Goal: Navigation & Orientation: Find specific page/section

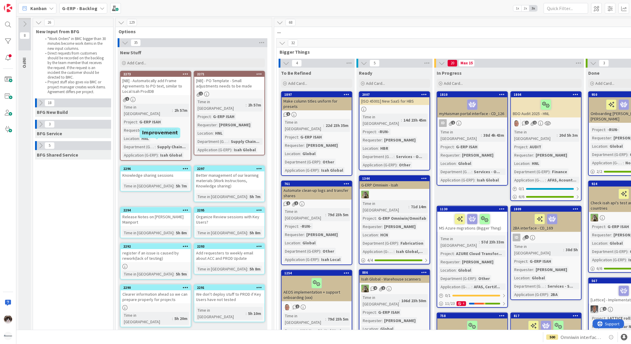
scroll to position [198, 0]
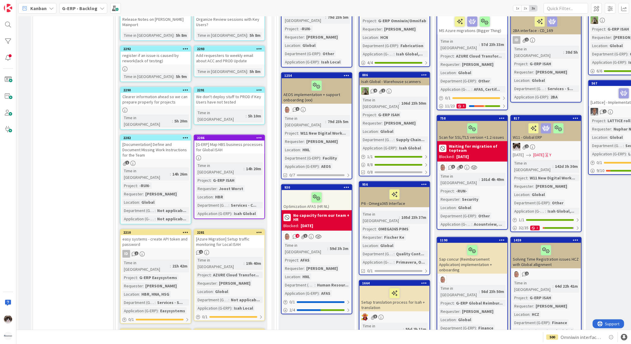
click at [164, 67] on div at bounding box center [156, 69] width 70 height 5
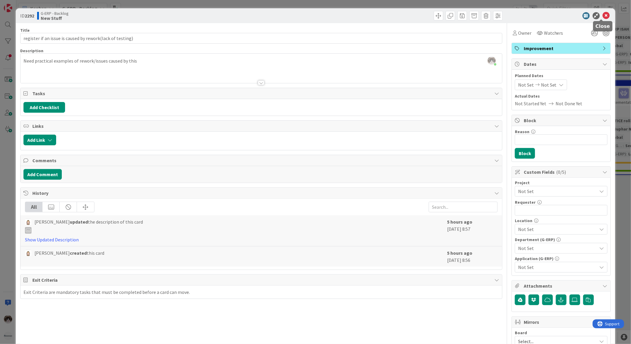
click at [604, 14] on icon at bounding box center [606, 15] width 7 height 7
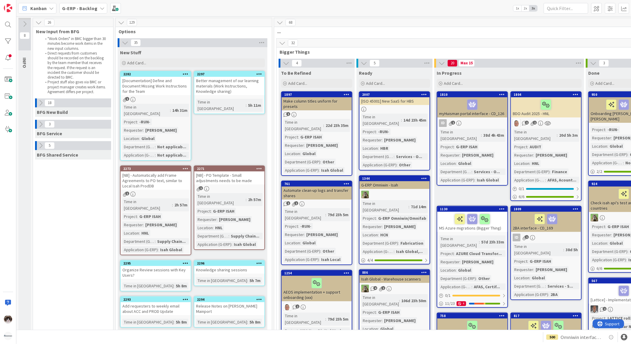
click at [37, 146] on button at bounding box center [41, 146] width 8 height 8
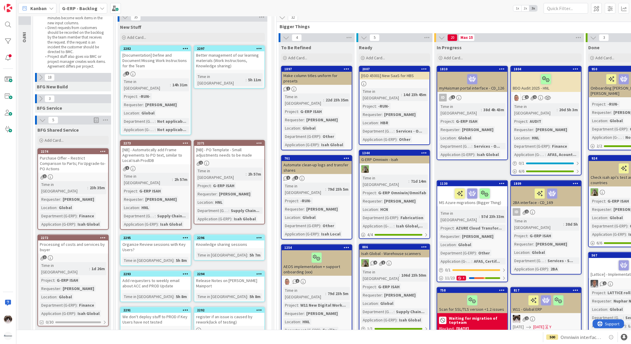
scroll to position [37, 0]
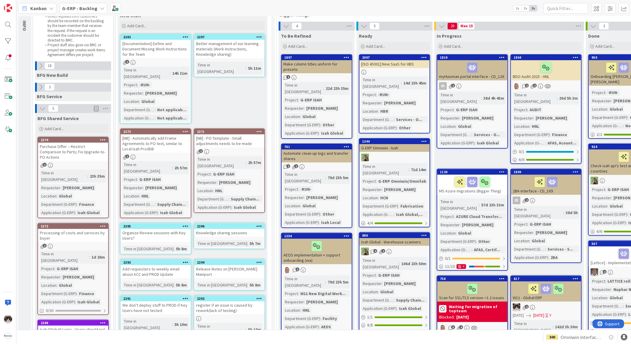
click at [85, 155] on div "Purchase Offer – Restrict Comparison to Parts; Fix Upgrade-to-PO Actions" at bounding box center [73, 152] width 70 height 18
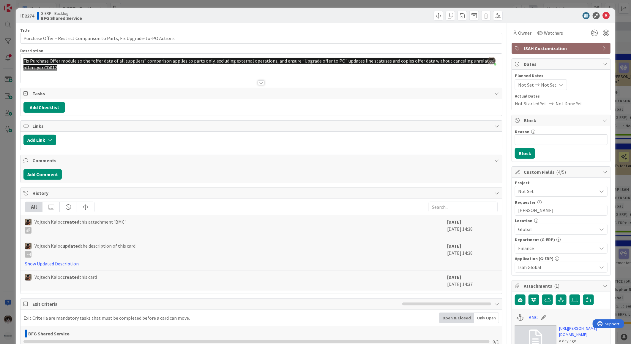
click at [550, 247] on span "Finance" at bounding box center [557, 248] width 79 height 7
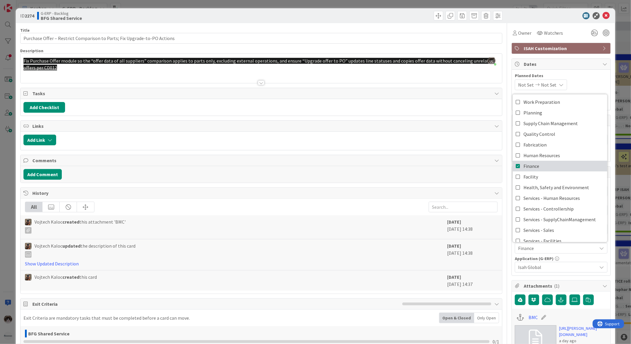
click at [541, 167] on link "Finance" at bounding box center [560, 166] width 94 height 11
click at [543, 126] on span "Supply Chain Management" at bounding box center [550, 123] width 54 height 9
click at [427, 168] on div "Add Comment" at bounding box center [260, 174] width 481 height 17
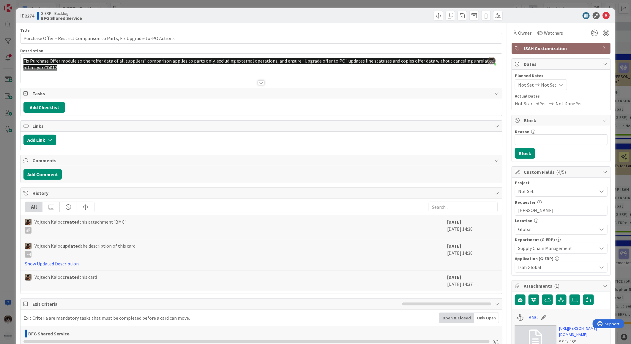
drag, startPoint x: 566, startPoint y: 190, endPoint x: 563, endPoint y: 191, distance: 3.4
click at [566, 190] on span "Not Set" at bounding box center [556, 191] width 76 height 8
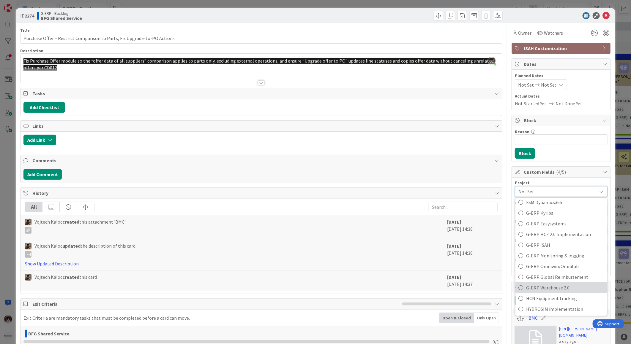
scroll to position [264, 0]
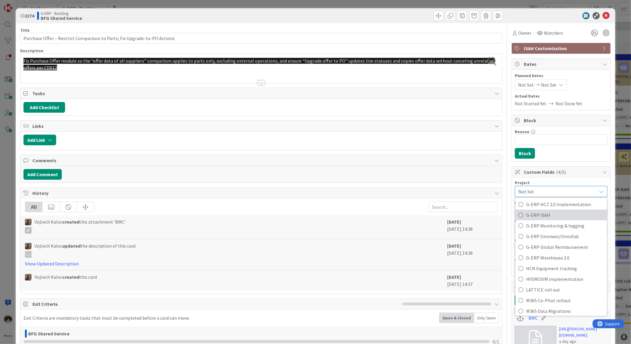
click at [551, 213] on span "G-ERP ISAH" at bounding box center [565, 215] width 78 height 9
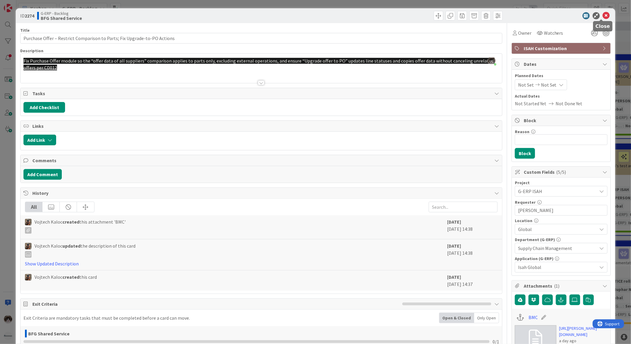
click at [603, 12] on icon at bounding box center [606, 15] width 7 height 7
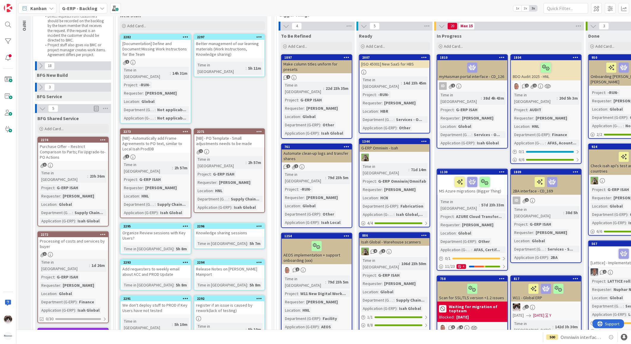
click at [38, 65] on icon at bounding box center [40, 66] width 7 height 7
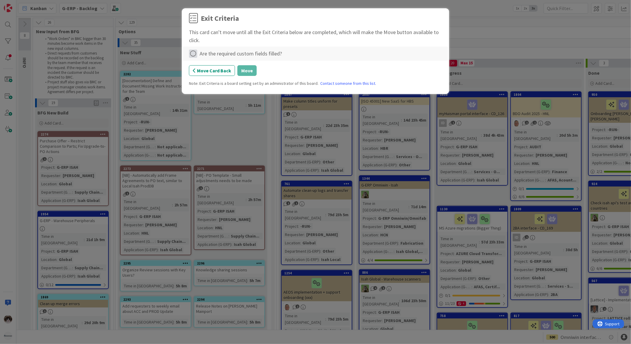
click at [194, 52] on icon at bounding box center [193, 54] width 8 height 8
click at [214, 61] on link "Complete" at bounding box center [226, 65] width 74 height 9
click at [246, 70] on button "Move" at bounding box center [246, 70] width 19 height 11
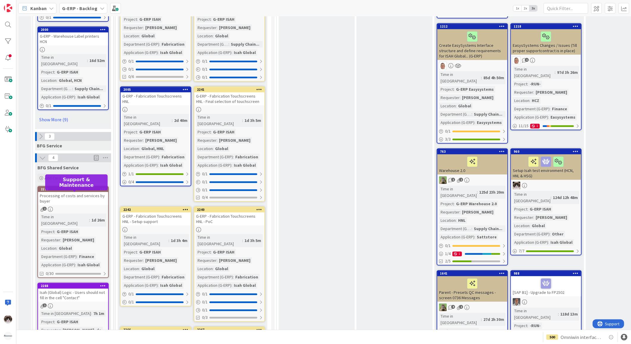
scroll to position [924, 0]
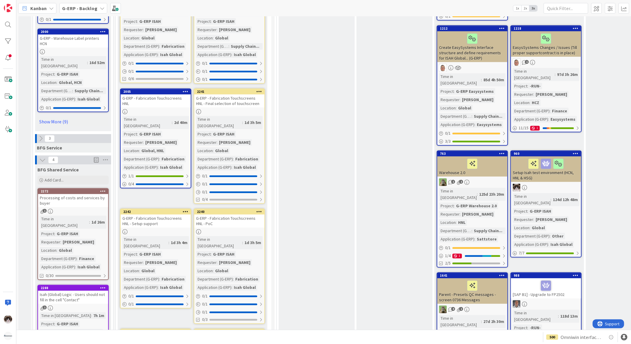
click at [71, 194] on div "Processing of costs and services by buyer" at bounding box center [73, 200] width 70 height 13
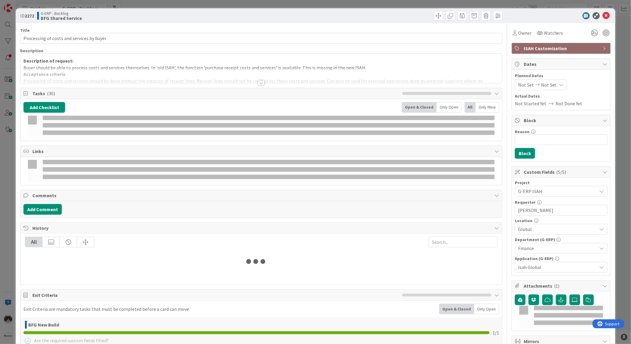
click at [259, 83] on div at bounding box center [261, 82] width 7 height 5
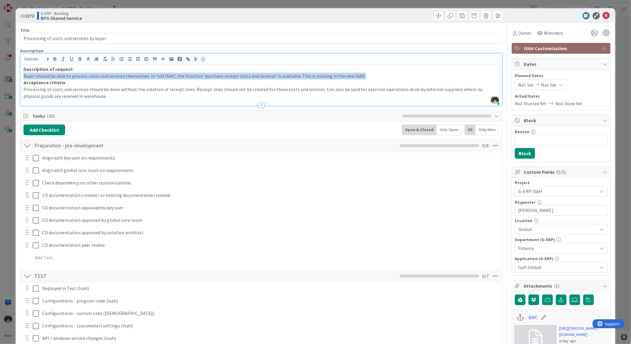
drag, startPoint x: 25, startPoint y: 76, endPoint x: 380, endPoint y: 74, distance: 355.8
click at [380, 74] on p "Buyer should be able to process costs and services themselves. In 'old ISAH', t…" at bounding box center [260, 76] width 475 height 7
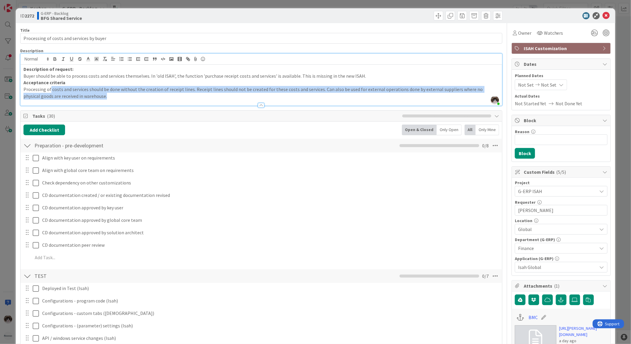
drag, startPoint x: 57, startPoint y: 88, endPoint x: 192, endPoint y: 94, distance: 134.9
click at [192, 94] on p "Processing of costs and services should be done without the creation of receipt…" at bounding box center [260, 92] width 475 height 13
click at [108, 91] on p "Processing of costs and services should be done without the creation of receipt…" at bounding box center [260, 92] width 475 height 13
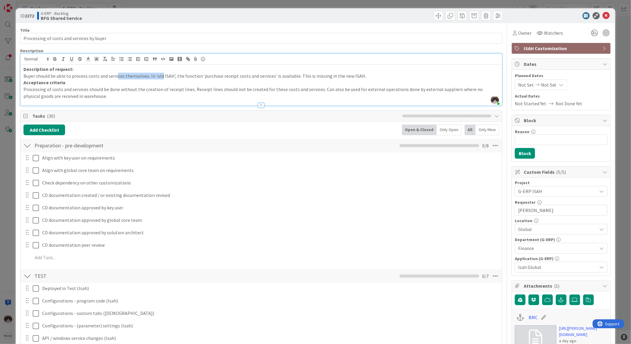
drag, startPoint x: 117, startPoint y: 74, endPoint x: 162, endPoint y: 75, distance: 45.4
click at [162, 75] on p "Buyer should be able to process costs and services themselves. In 'old ISAH', t…" at bounding box center [260, 76] width 475 height 7
drag, startPoint x: 57, startPoint y: 75, endPoint x: 107, endPoint y: 76, distance: 49.6
click at [107, 75] on p "Buyer should be able to process costs and services themselves. In 'old ISAH', t…" at bounding box center [260, 76] width 475 height 7
drag, startPoint x: 22, startPoint y: 90, endPoint x: 150, endPoint y: 87, distance: 128.6
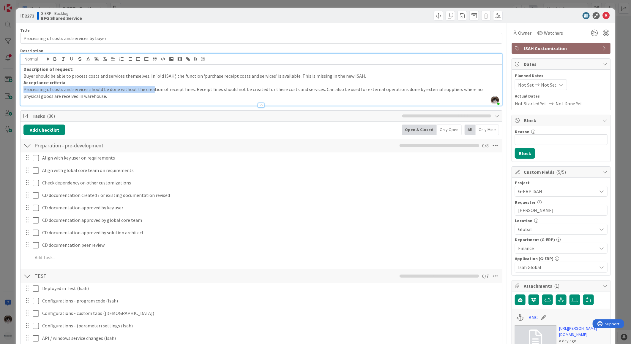
click at [150, 87] on div "Description of request: Buyer should be able to process costs and services them…" at bounding box center [260, 85] width 481 height 41
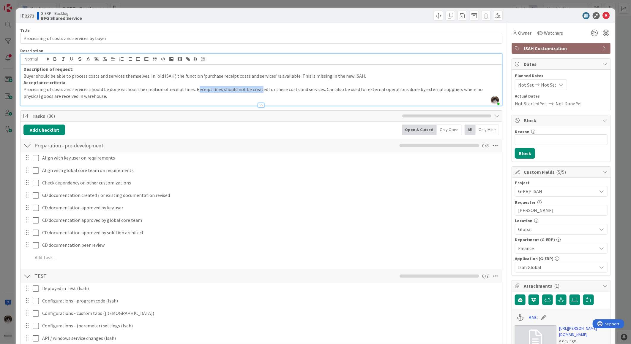
drag, startPoint x: 227, startPoint y: 90, endPoint x: 259, endPoint y: 91, distance: 32.4
click at [259, 91] on p "Processing of costs and services should be done without the creation of receipt…" at bounding box center [260, 92] width 475 height 13
click at [542, 249] on span "Finance" at bounding box center [557, 248] width 79 height 7
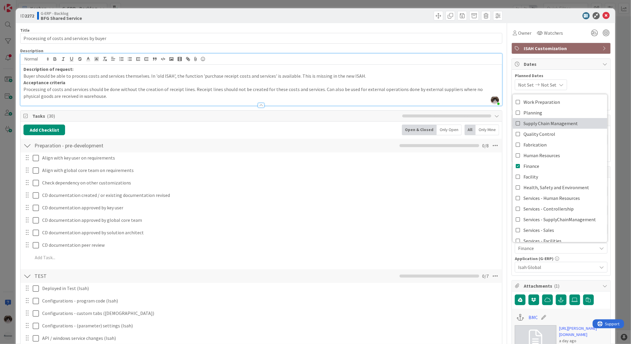
click at [559, 124] on span "Supply Chain Management" at bounding box center [550, 123] width 54 height 9
click at [574, 252] on span "Finance, Supply Chain Management" at bounding box center [557, 248] width 79 height 7
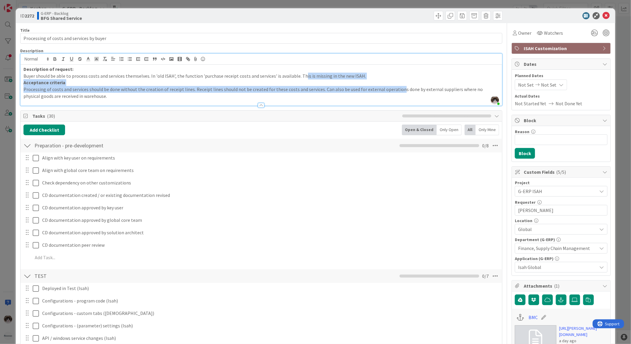
drag, startPoint x: 301, startPoint y: 75, endPoint x: 393, endPoint y: 91, distance: 93.7
click at [393, 91] on div "Description of request: Buyer should be able to process costs and services them…" at bounding box center [260, 85] width 481 height 41
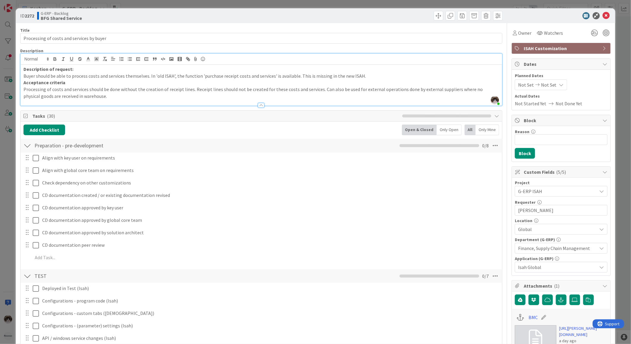
click at [287, 97] on p "Processing of costs and services should be done without the creation of receipt…" at bounding box center [260, 92] width 475 height 13
click at [603, 17] on icon at bounding box center [606, 15] width 7 height 7
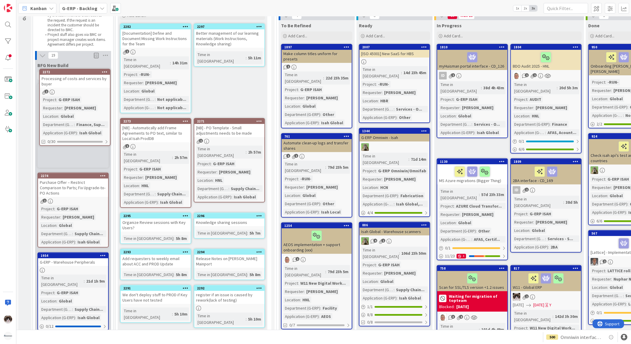
scroll to position [32, 0]
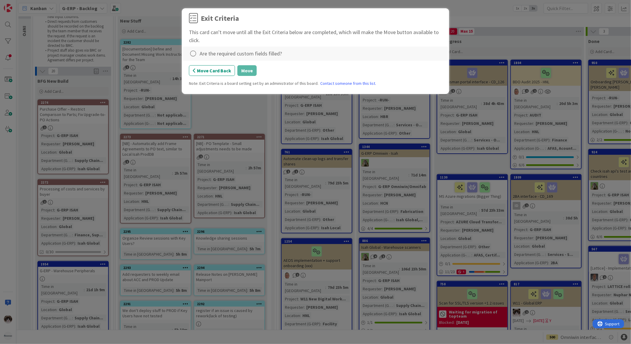
click at [198, 52] on div "Are the required custom fields filled?" at bounding box center [315, 54] width 253 height 8
click at [192, 54] on icon at bounding box center [193, 54] width 8 height 8
click at [203, 66] on link "Complete" at bounding box center [226, 65] width 74 height 9
click at [245, 72] on button "Move" at bounding box center [246, 70] width 19 height 11
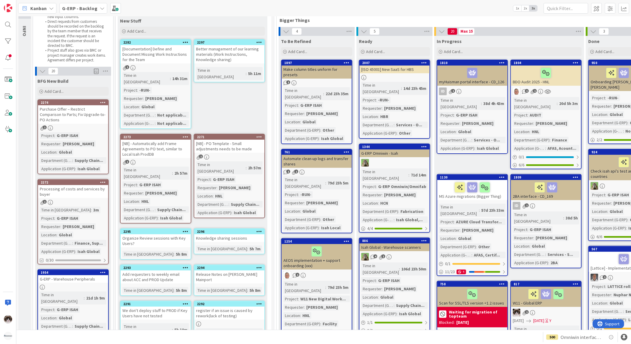
scroll to position [0, 0]
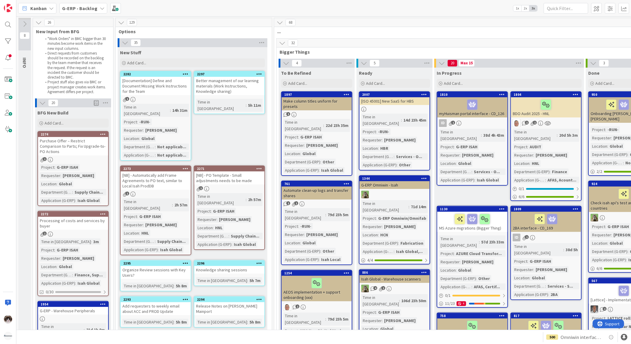
click at [42, 103] on icon at bounding box center [42, 103] width 7 height 7
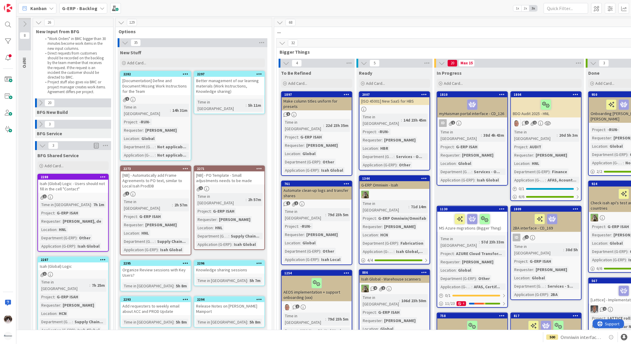
click at [38, 149] on div "3" at bounding box center [73, 145] width 76 height 9
click at [39, 147] on icon at bounding box center [42, 146] width 7 height 7
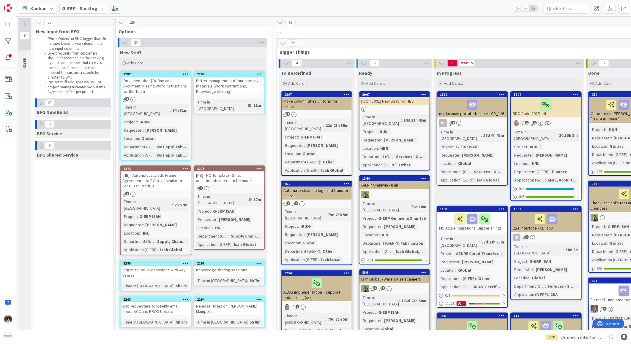
click at [39, 102] on icon at bounding box center [40, 103] width 7 height 7
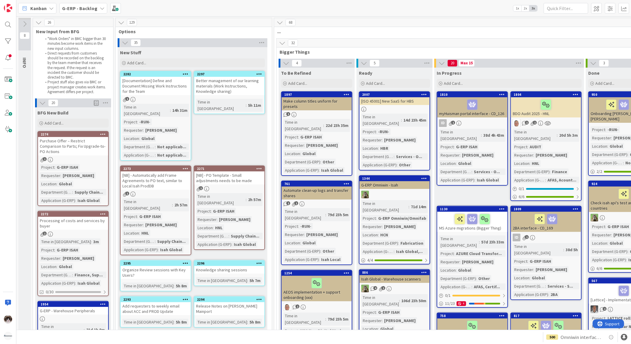
click at [39, 102] on button at bounding box center [43, 103] width 8 height 8
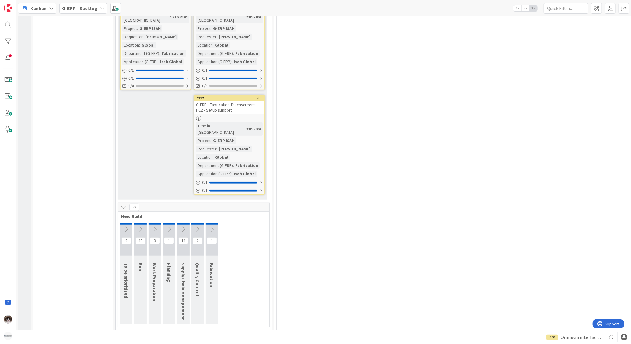
scroll to position [1617, 0]
click at [122, 224] on button at bounding box center [126, 228] width 12 height 9
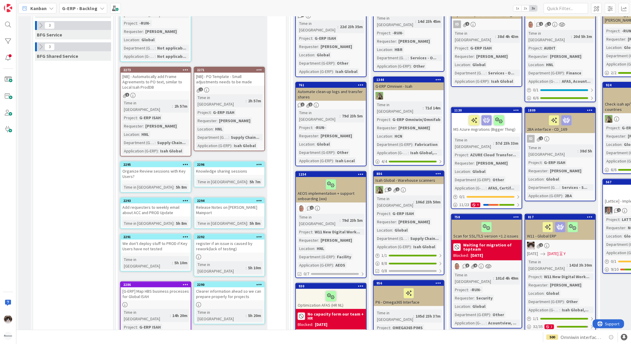
scroll to position [0, 0]
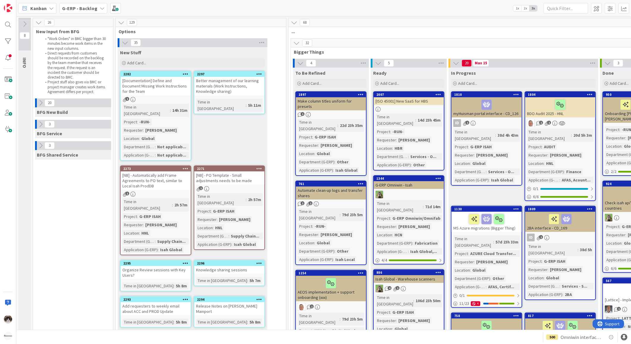
click at [235, 186] on div "1" at bounding box center [229, 188] width 70 height 5
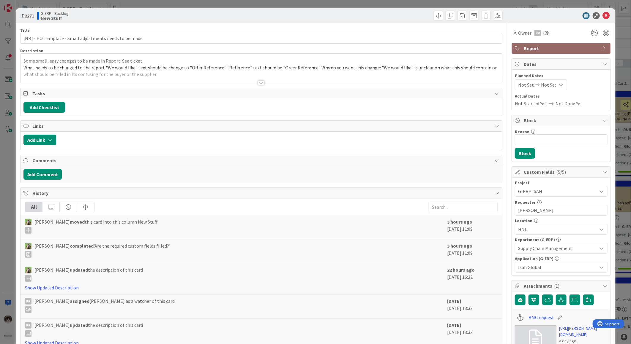
click at [258, 81] on div at bounding box center [261, 82] width 7 height 5
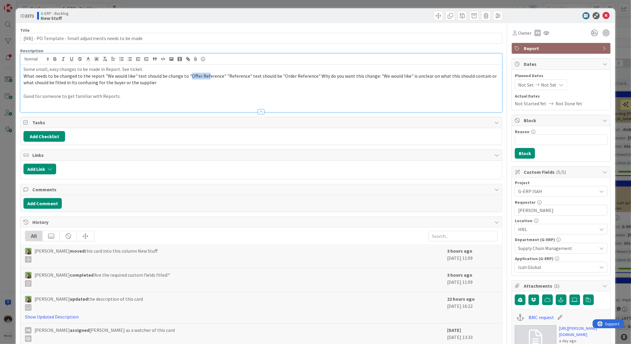
drag, startPoint x: 191, startPoint y: 75, endPoint x: 244, endPoint y: 80, distance: 53.4
click at [214, 78] on span "What needs to be changed to the report "We would like" text should be change to…" at bounding box center [260, 79] width 474 height 13
click at [252, 84] on p "What needs to be changed to the report "We would like" text should be change to…" at bounding box center [260, 79] width 475 height 13
click at [604, 16] on icon at bounding box center [606, 15] width 7 height 7
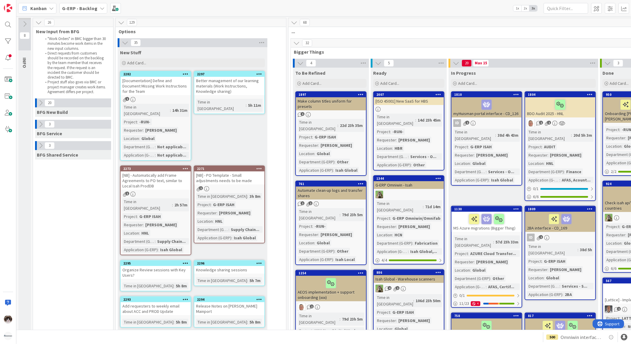
click at [221, 218] on div "HNL" at bounding box center [219, 221] width 10 height 7
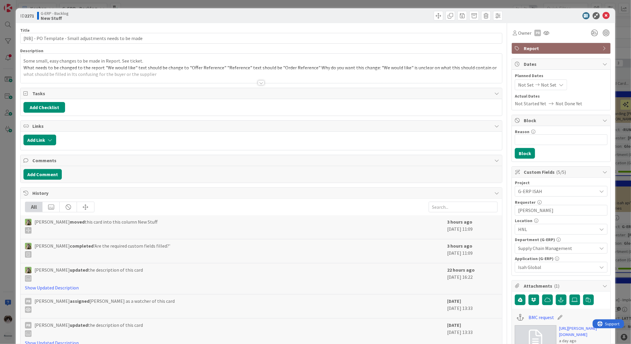
click at [543, 233] on div "HNL" at bounding box center [561, 229] width 93 height 11
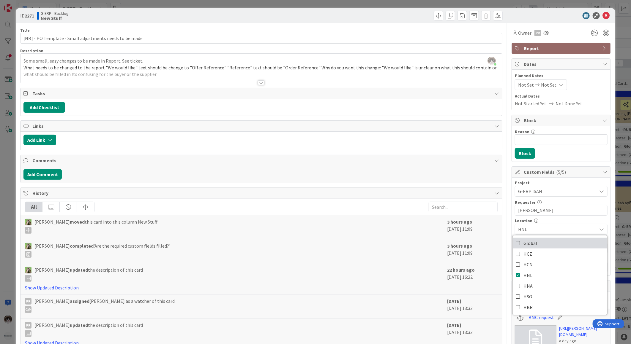
click at [536, 244] on link "Global" at bounding box center [560, 243] width 94 height 11
click at [525, 277] on span "HNL" at bounding box center [527, 275] width 9 height 9
click at [604, 14] on icon at bounding box center [606, 15] width 7 height 7
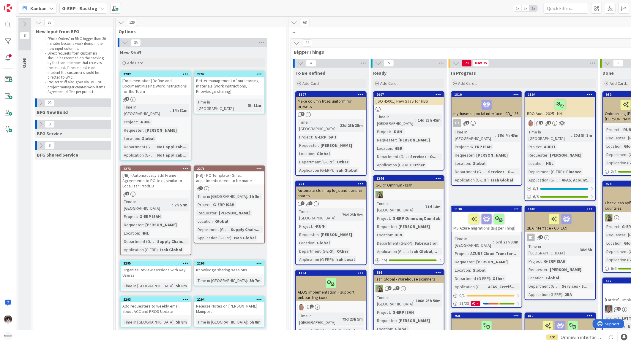
click at [173, 202] on div "2h 57m" at bounding box center [181, 205] width 16 height 7
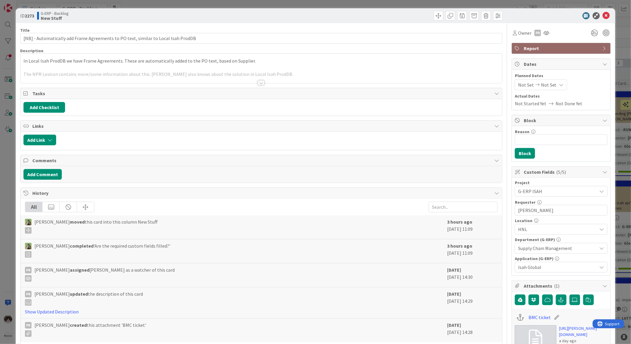
click at [546, 234] on div "HNL" at bounding box center [561, 229] width 93 height 11
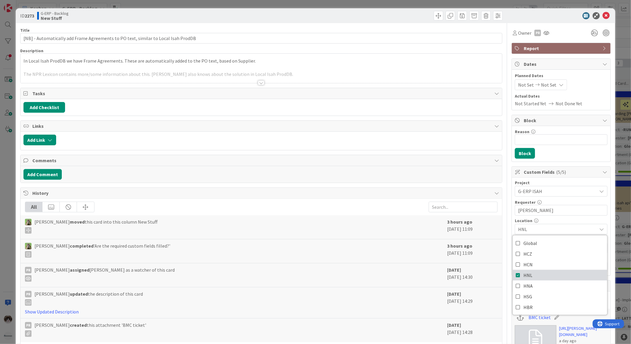
click at [532, 275] on link "HNL" at bounding box center [560, 275] width 94 height 11
click at [604, 14] on icon at bounding box center [606, 15] width 7 height 7
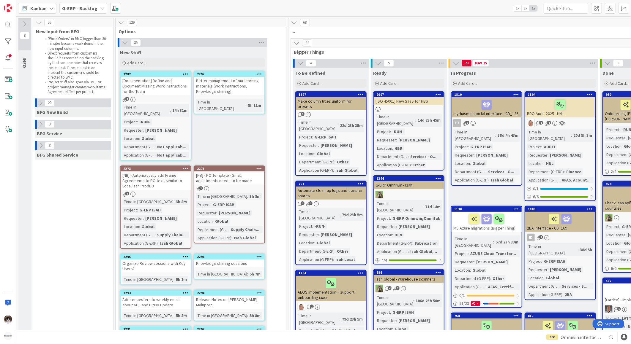
click at [167, 215] on div "[PERSON_NAME]" at bounding box center [161, 218] width 34 height 7
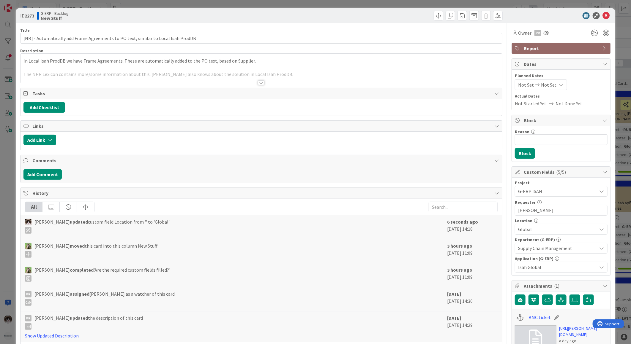
click at [265, 82] on div at bounding box center [260, 75] width 481 height 15
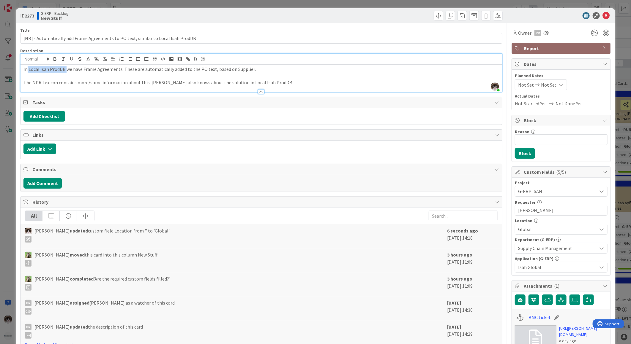
drag, startPoint x: 26, startPoint y: 69, endPoint x: 66, endPoint y: 70, distance: 40.1
click at [66, 70] on p "In Local Isah ProdDB we have Frame Agreements. These are automatically added to…" at bounding box center [260, 69] width 475 height 7
drag, startPoint x: 604, startPoint y: 14, endPoint x: 601, endPoint y: 16, distance: 3.2
click at [604, 14] on icon at bounding box center [606, 15] width 7 height 7
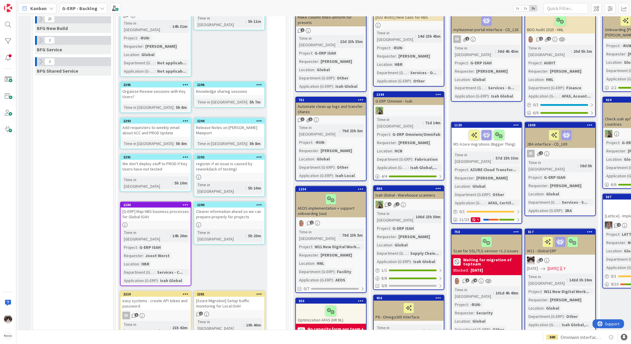
scroll to position [132, 0]
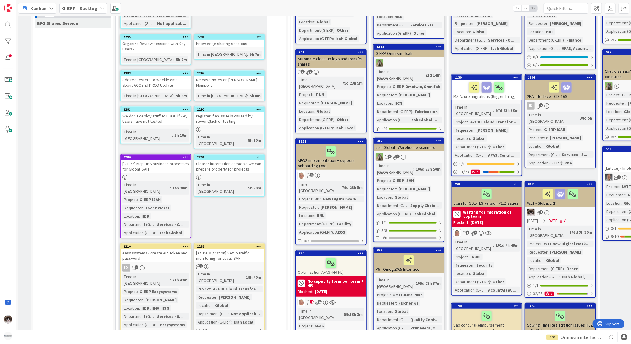
click at [161, 160] on div "[G-ERP] Map HBS business processes for Global ISAH" at bounding box center [156, 166] width 70 height 13
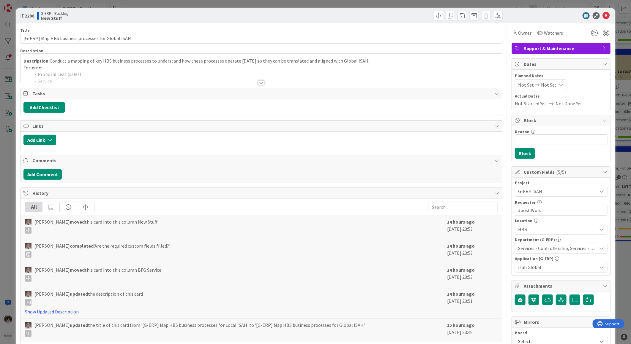
click at [259, 85] on div at bounding box center [261, 82] width 7 height 5
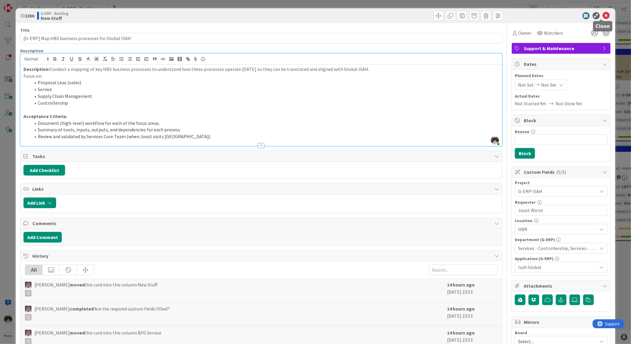
click at [603, 16] on icon at bounding box center [606, 15] width 7 height 7
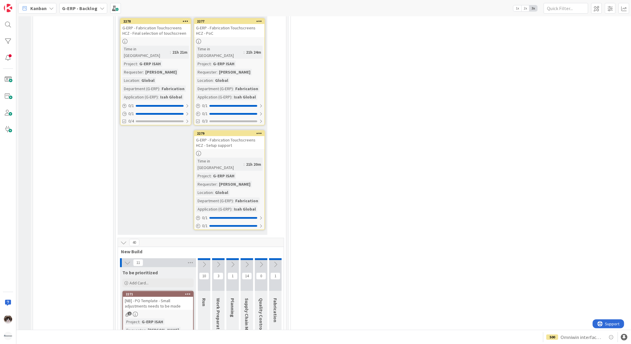
scroll to position [1518, 0]
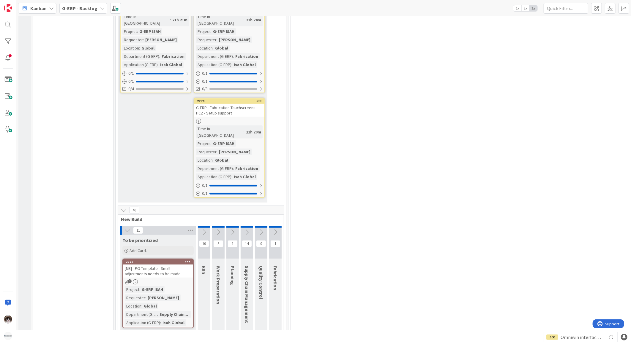
click at [126, 227] on icon at bounding box center [127, 230] width 7 height 7
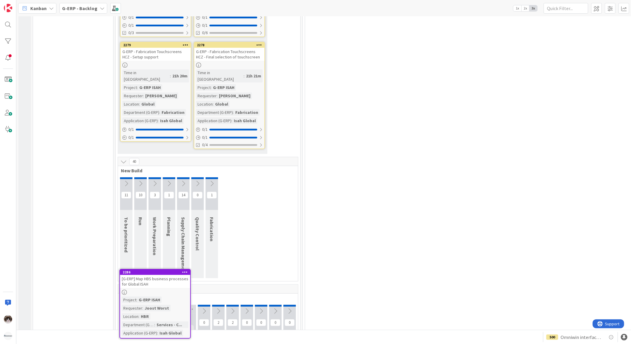
scroll to position [1470, 0]
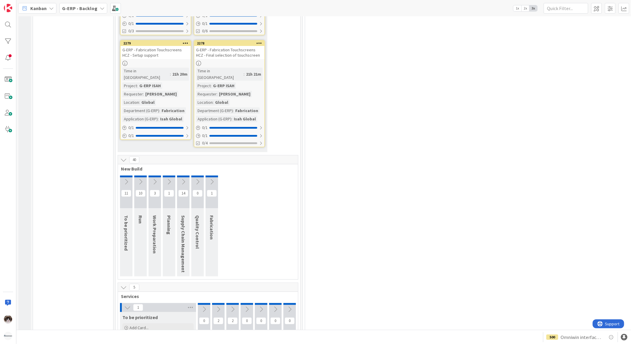
click at [238, 176] on div "11 To be prioritized 10 Run 3 Work Preparation 1 Planning 14 Supply Chain Manag…" at bounding box center [208, 228] width 178 height 104
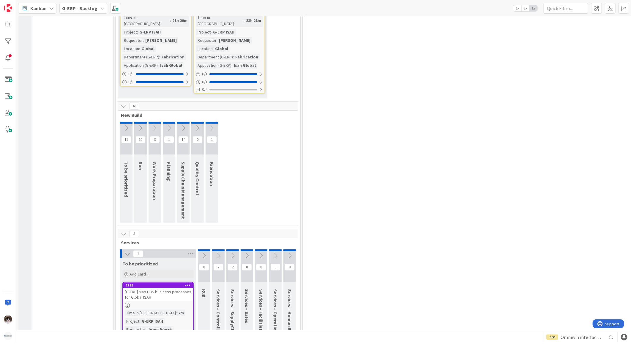
scroll to position [1569, 0]
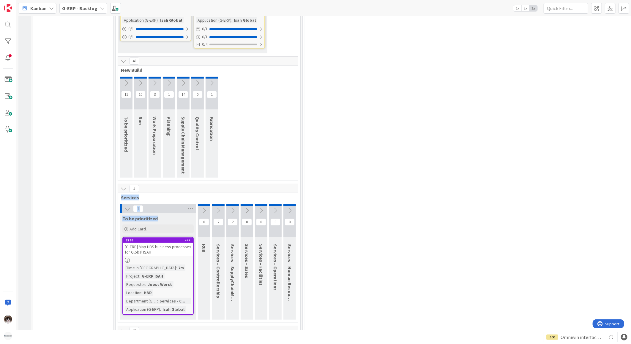
drag, startPoint x: 157, startPoint y: 119, endPoint x: 117, endPoint y: 100, distance: 44.8
click at [117, 184] on div "5 Services 1 To be prioritized Add Card... 2286 [G-ERP] Map HBS business proces…" at bounding box center [208, 255] width 182 height 142
click at [49, 171] on div "20 BFG New Build 3 BFG Service 3 BFG Shared Service" at bounding box center [73, 11] width 78 height 2965
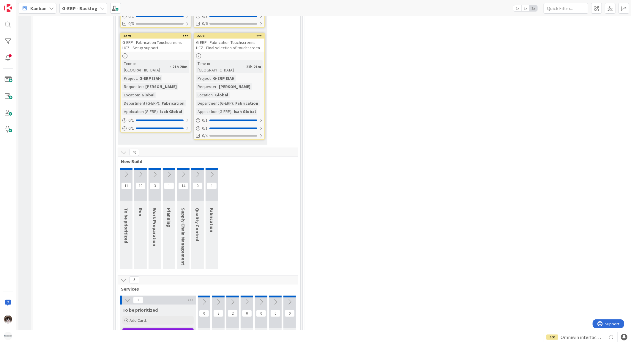
scroll to position [1338, 0]
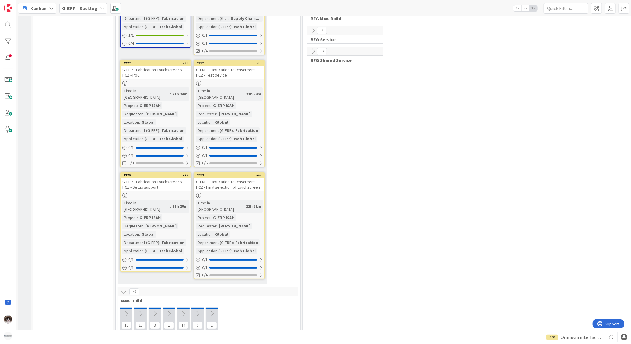
click at [122, 310] on button at bounding box center [126, 314] width 12 height 9
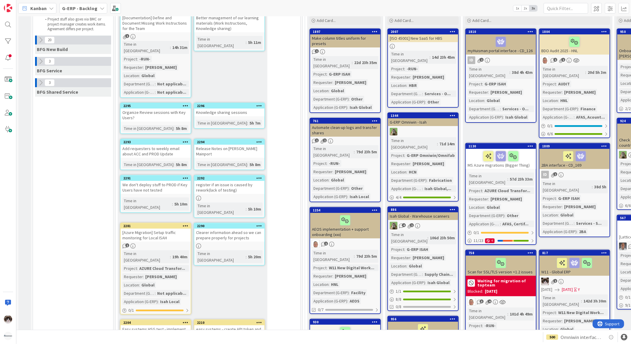
scroll to position [132, 0]
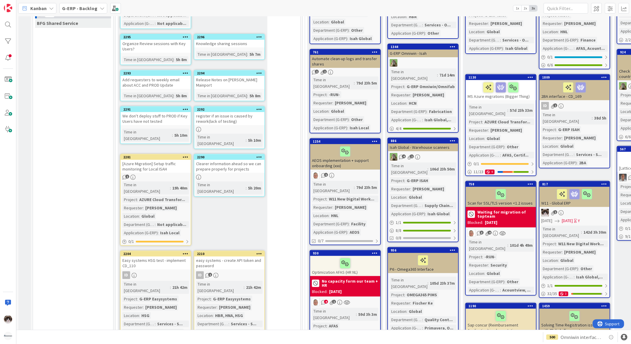
click at [176, 160] on div "[Azure Migration] Setup traffic monitoring for Local ISAH" at bounding box center [156, 166] width 70 height 13
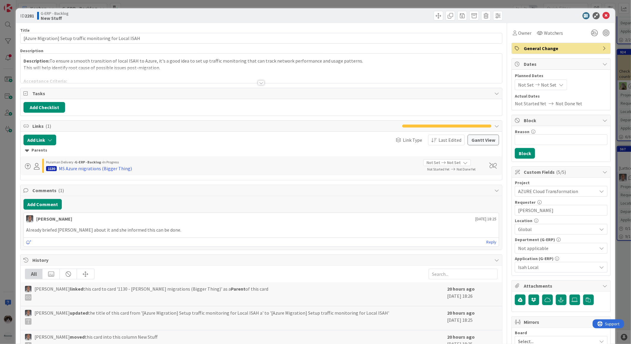
click at [262, 82] on div at bounding box center [261, 82] width 7 height 5
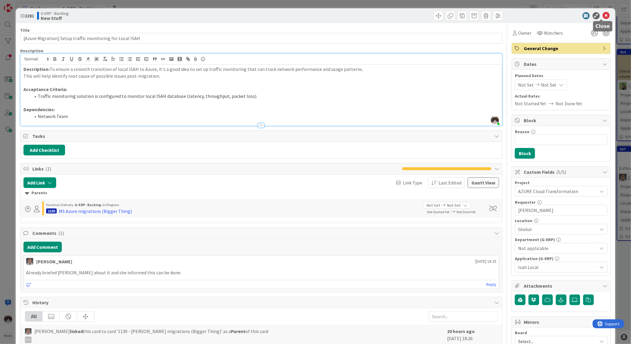
click at [604, 16] on icon at bounding box center [606, 15] width 7 height 7
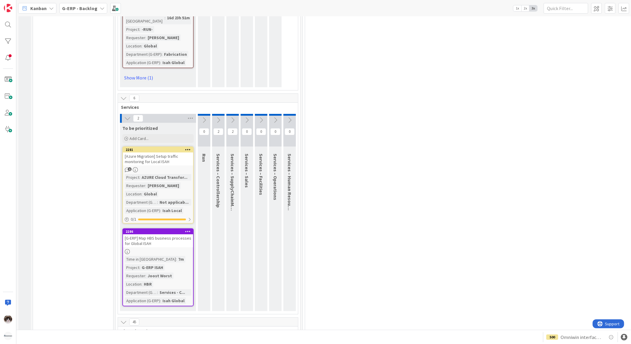
scroll to position [2574, 0]
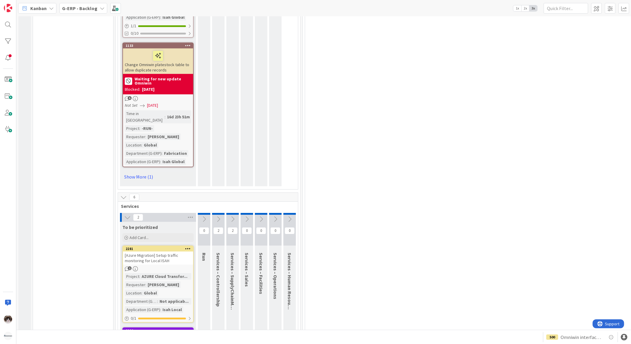
click at [170, 274] on div "AZURE Cloud Transfor..." at bounding box center [164, 277] width 49 height 7
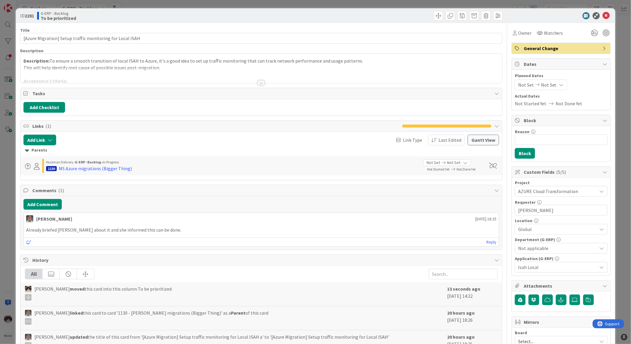
click at [259, 83] on div at bounding box center [261, 82] width 7 height 5
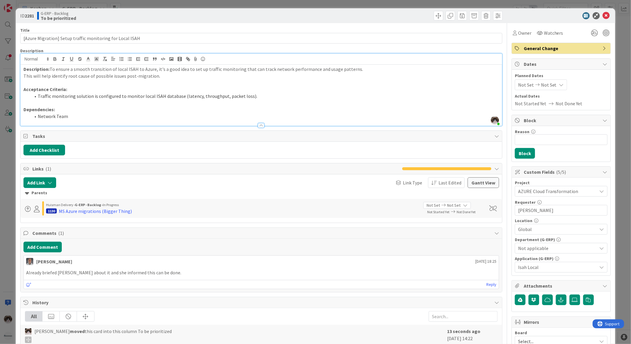
click at [553, 247] on span "Not applicable" at bounding box center [557, 248] width 79 height 7
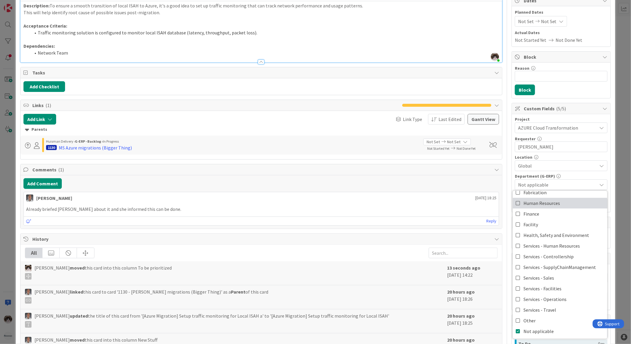
scroll to position [99, 0]
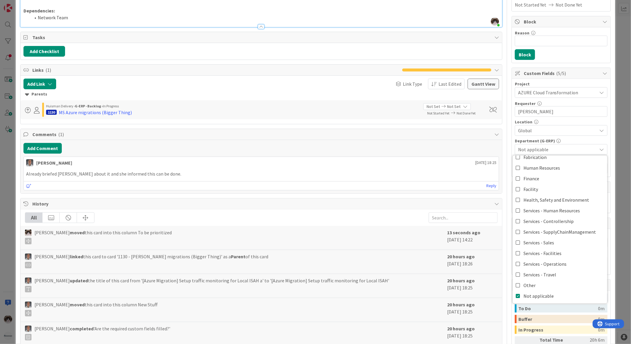
click at [475, 162] on span "[DATE] 18:25" at bounding box center [485, 163] width 21 height 6
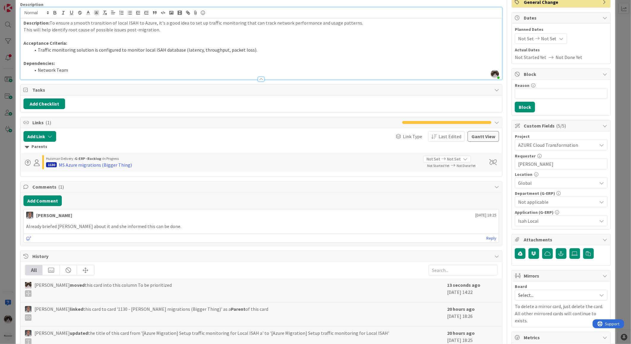
scroll to position [0, 0]
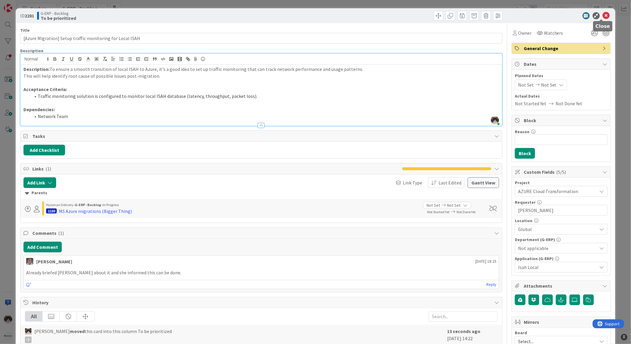
click at [603, 14] on icon at bounding box center [606, 15] width 7 height 7
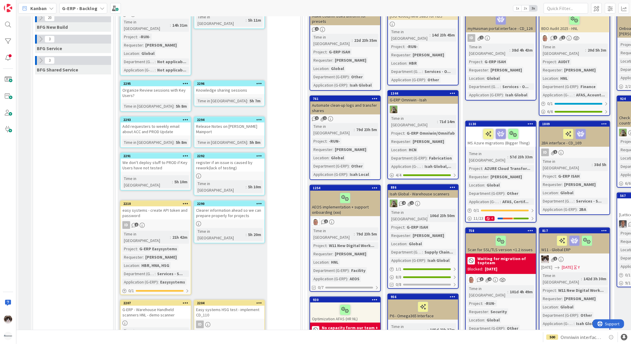
scroll to position [198, 0]
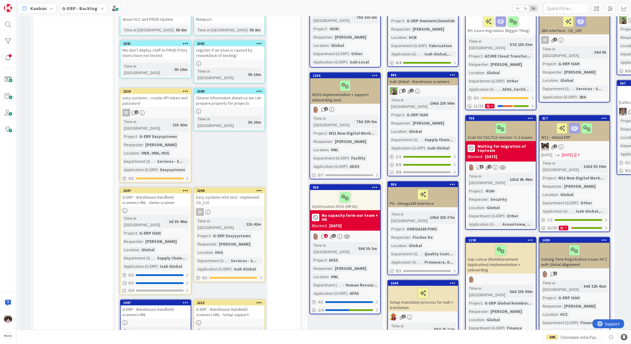
click at [161, 94] on div "easy systems - create API token and password" at bounding box center [156, 100] width 70 height 13
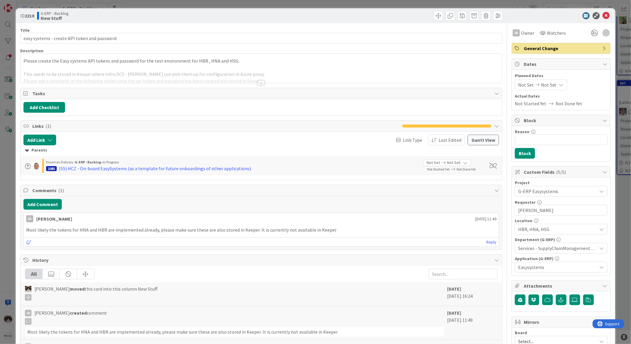
click at [260, 80] on div at bounding box center [260, 75] width 481 height 15
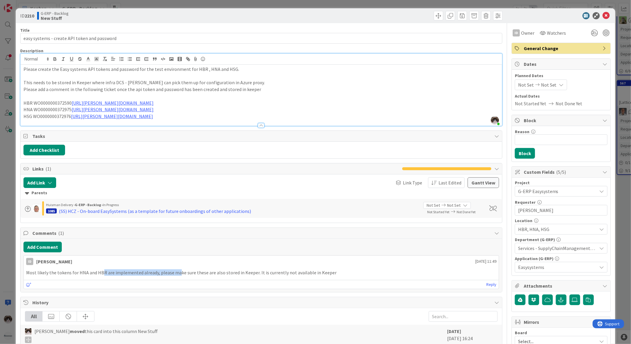
drag, startPoint x: 118, startPoint y: 275, endPoint x: 210, endPoint y: 272, distance: 92.1
click at [205, 272] on p "Most likely the tokens for HNA and HBR are implemented already, please make sur…" at bounding box center [261, 273] width 470 height 7
click at [603, 15] on icon at bounding box center [606, 15] width 7 height 7
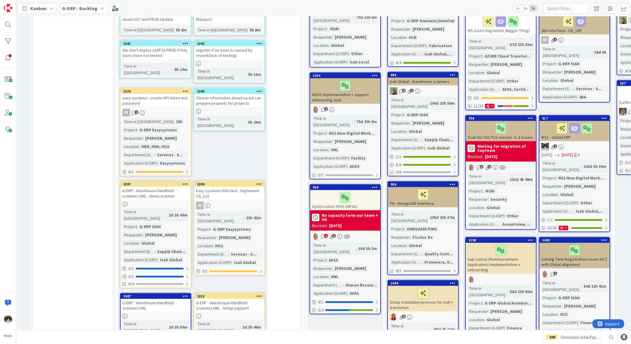
click at [169, 94] on div "easy systems - create API token and password" at bounding box center [156, 100] width 70 height 13
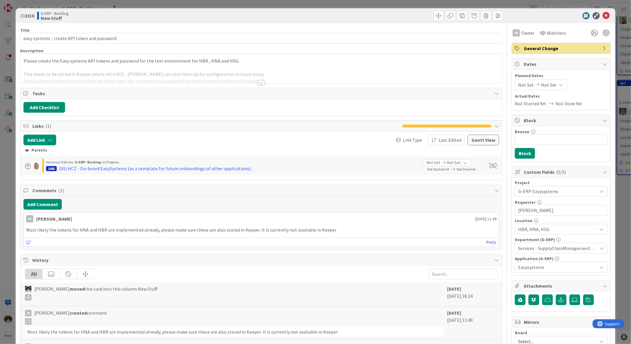
click at [265, 84] on div "Title 44 / 128 easy systems - create API token and password Description Please …" at bounding box center [261, 257] width 482 height 468
click at [263, 83] on div at bounding box center [260, 75] width 481 height 15
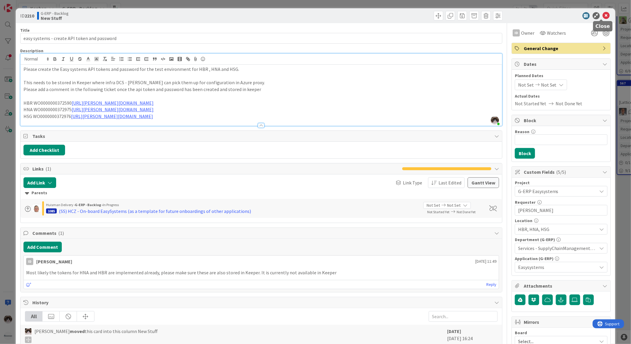
click at [603, 17] on icon at bounding box center [606, 15] width 7 height 7
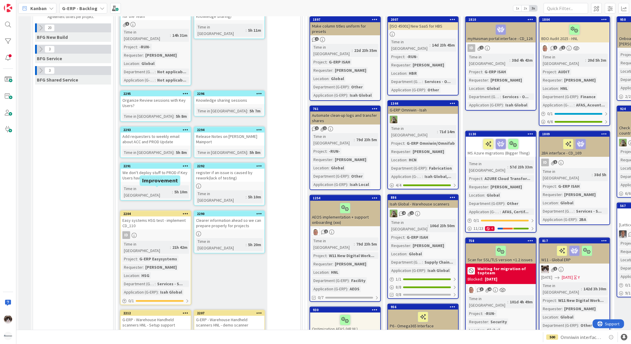
scroll to position [108, 0]
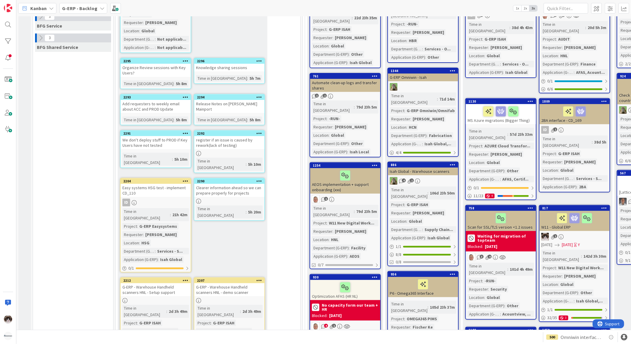
click at [181, 199] on div "ID" at bounding box center [156, 203] width 70 height 8
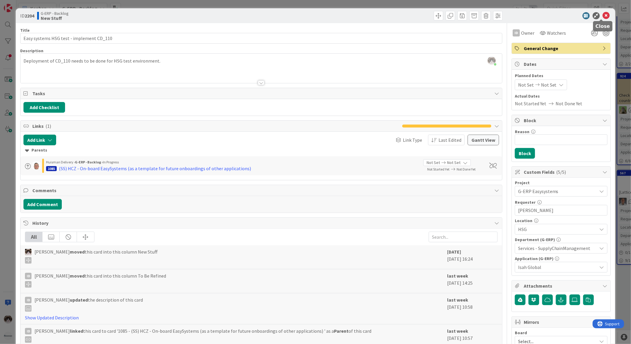
click at [603, 15] on icon at bounding box center [606, 15] width 7 height 7
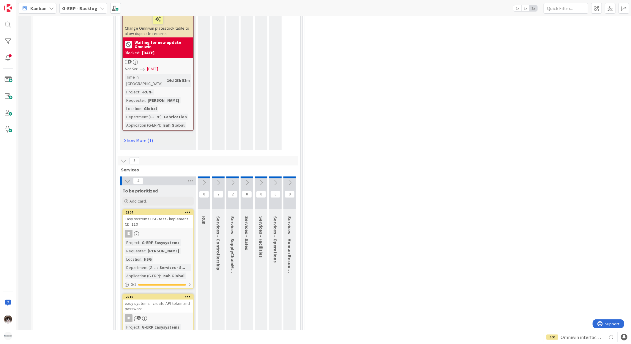
scroll to position [2442, 0]
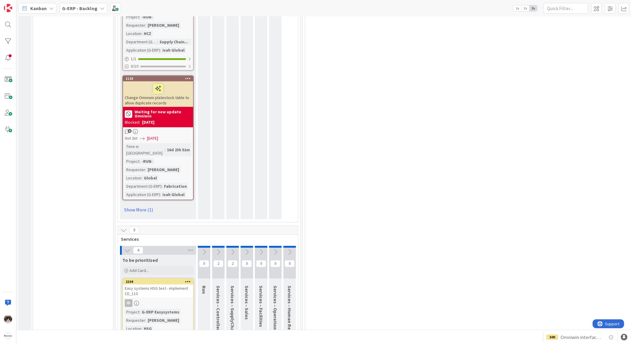
click at [166, 285] on div "Easy systems HSG test - implement CD_110" at bounding box center [158, 291] width 70 height 13
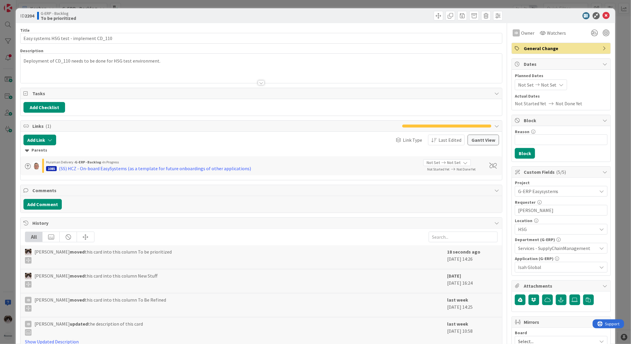
click at [263, 82] on div at bounding box center [260, 75] width 481 height 15
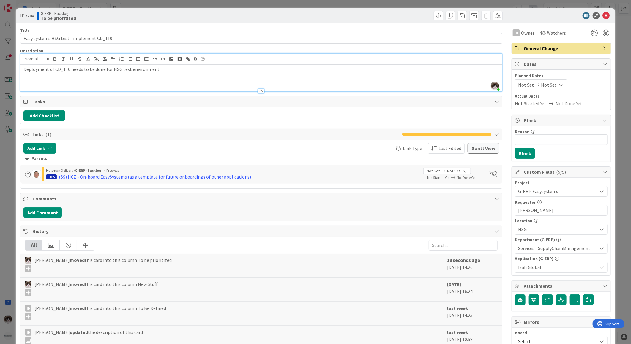
click at [196, 85] on div at bounding box center [260, 88] width 481 height 6
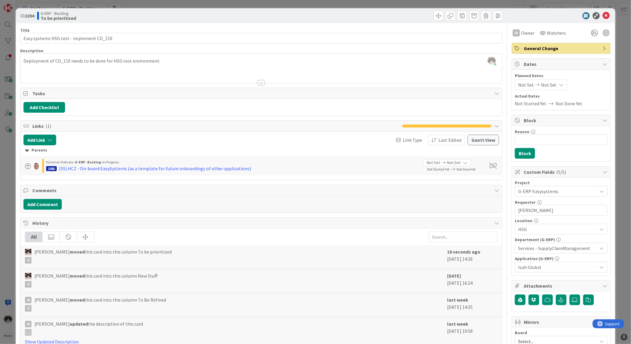
click at [178, 73] on div at bounding box center [260, 75] width 481 height 15
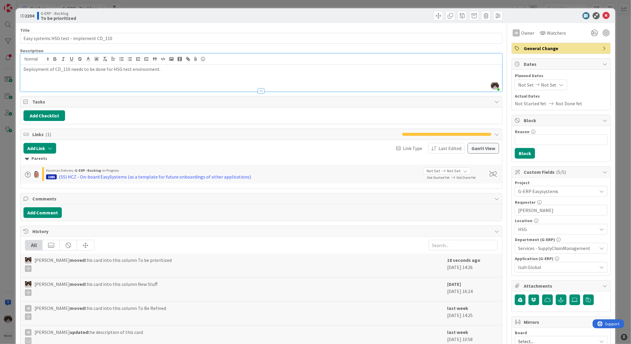
click at [178, 73] on div "Deployment of CD_110 needs to be done for HSG test environment." at bounding box center [260, 78] width 481 height 27
click at [603, 16] on icon at bounding box center [606, 15] width 7 height 7
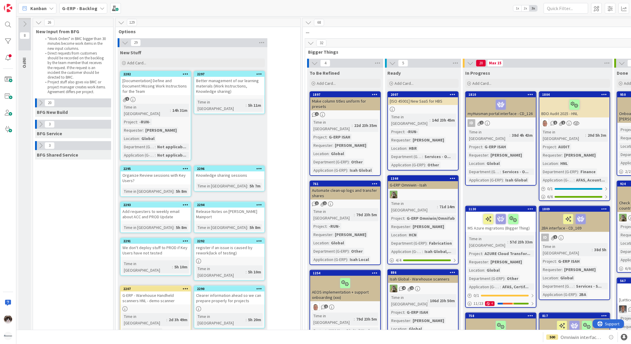
scroll to position [0, 4]
